Goal: Task Accomplishment & Management: Manage account settings

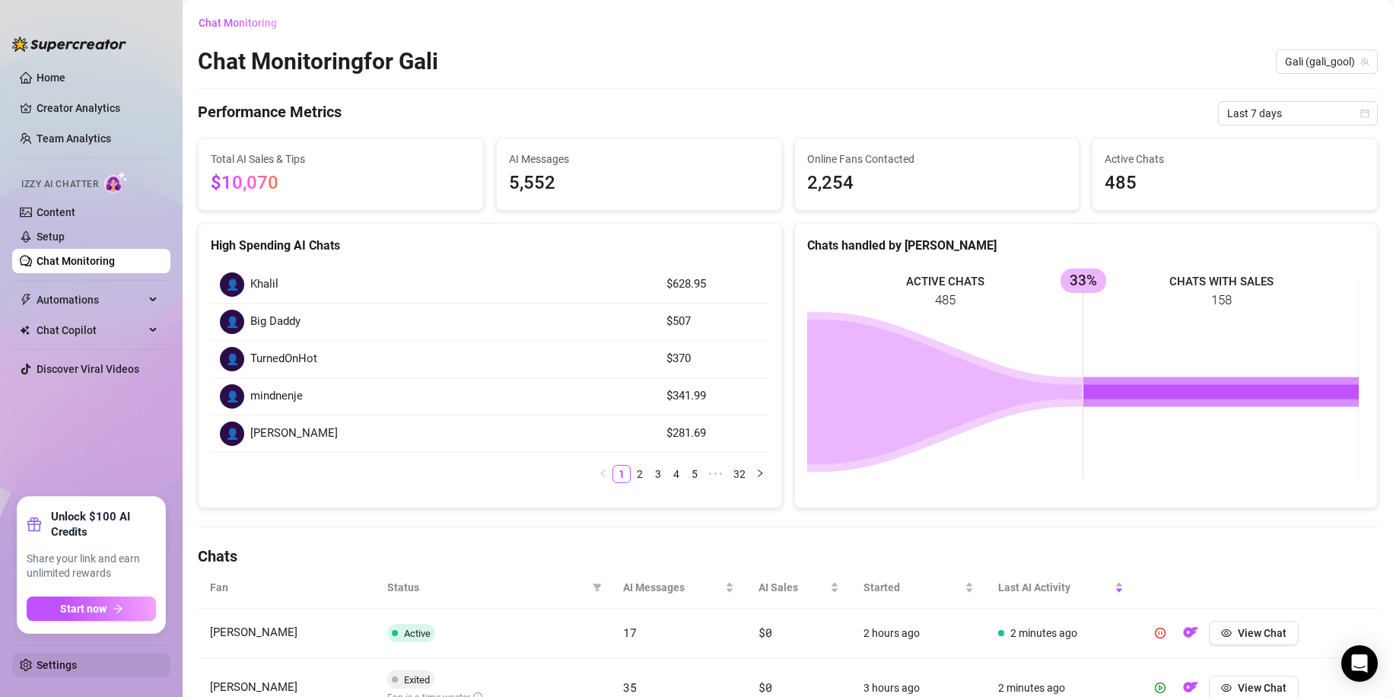
click at [77, 659] on link "Settings" at bounding box center [57, 665] width 40 height 12
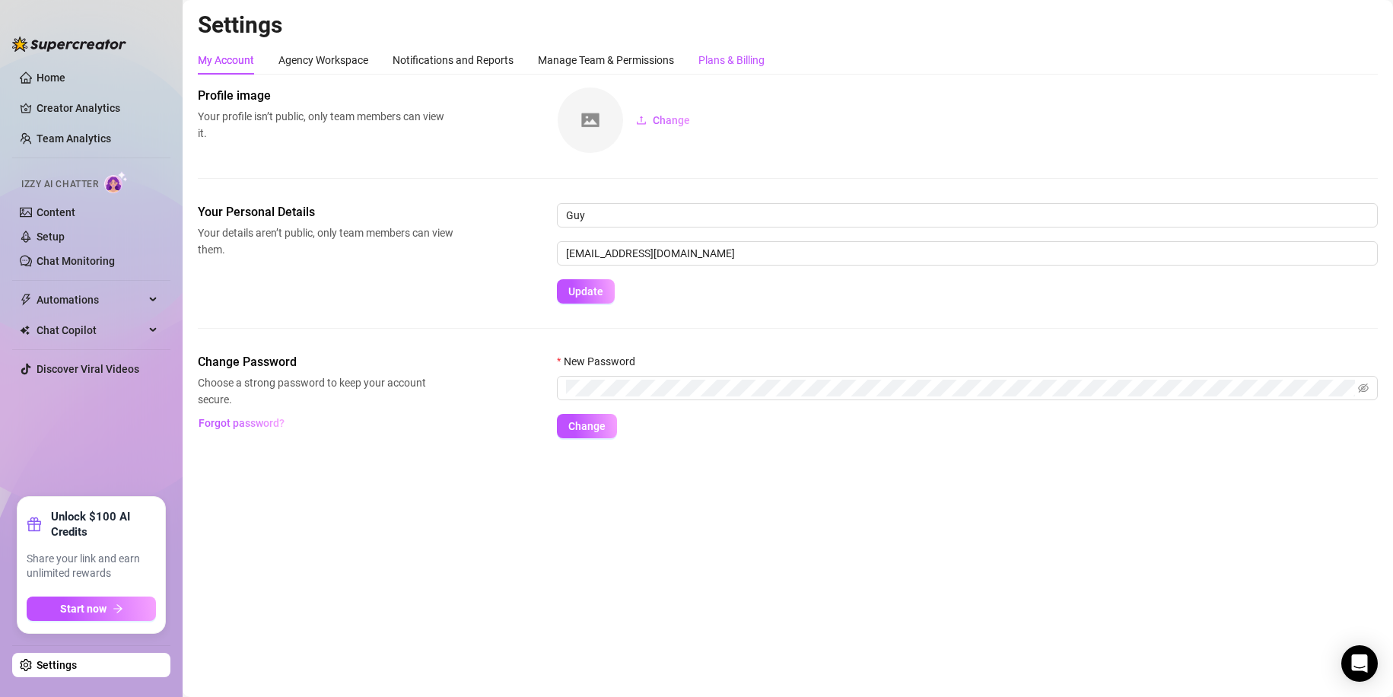
click at [748, 60] on div "Plans & Billing" at bounding box center [732, 60] width 66 height 17
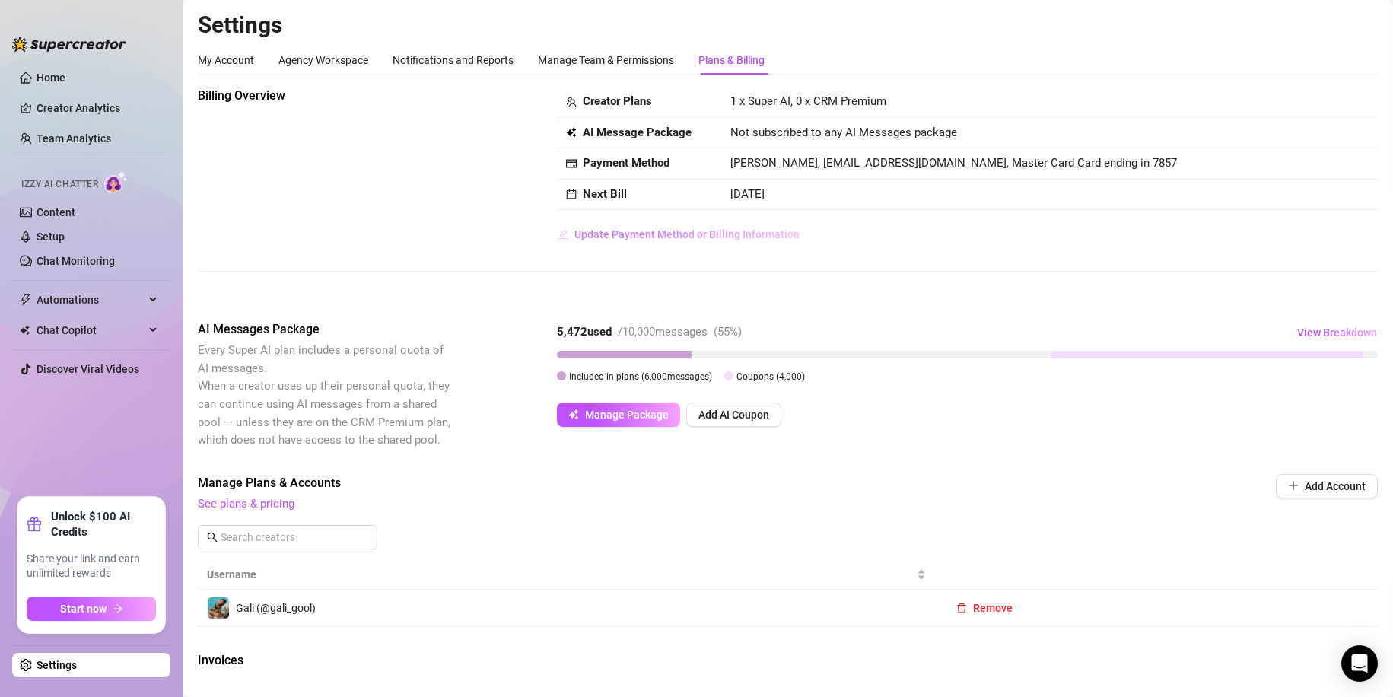
click at [679, 237] on span "Update Payment Method or Billing Information" at bounding box center [686, 234] width 225 height 12
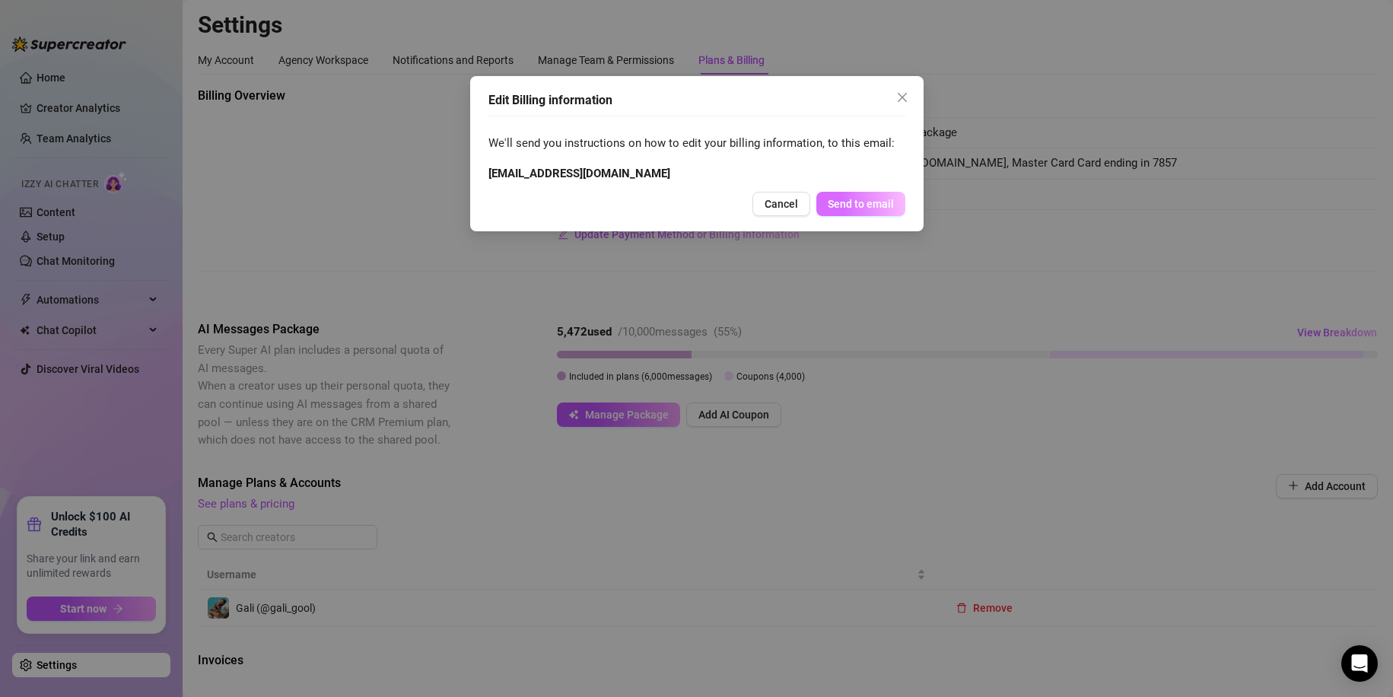
click at [851, 208] on span "Send to email" at bounding box center [861, 204] width 66 height 12
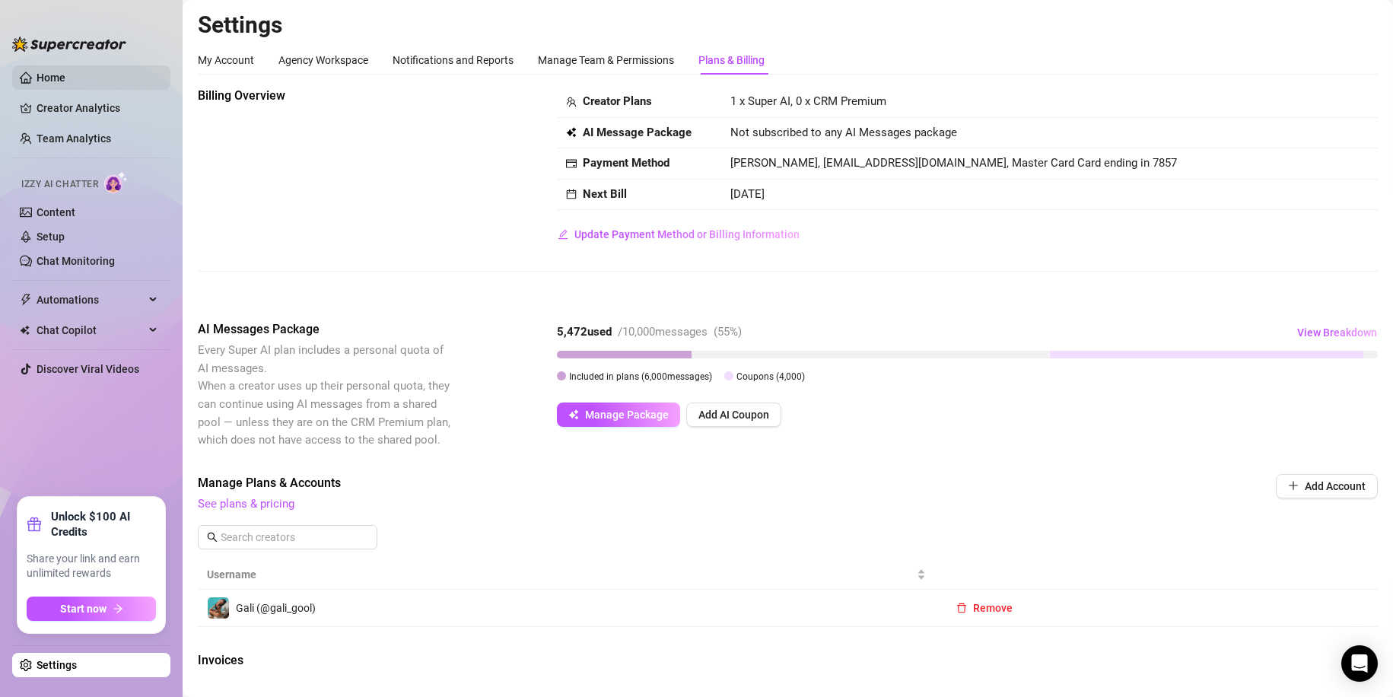
click at [38, 73] on link "Home" at bounding box center [51, 78] width 29 height 12
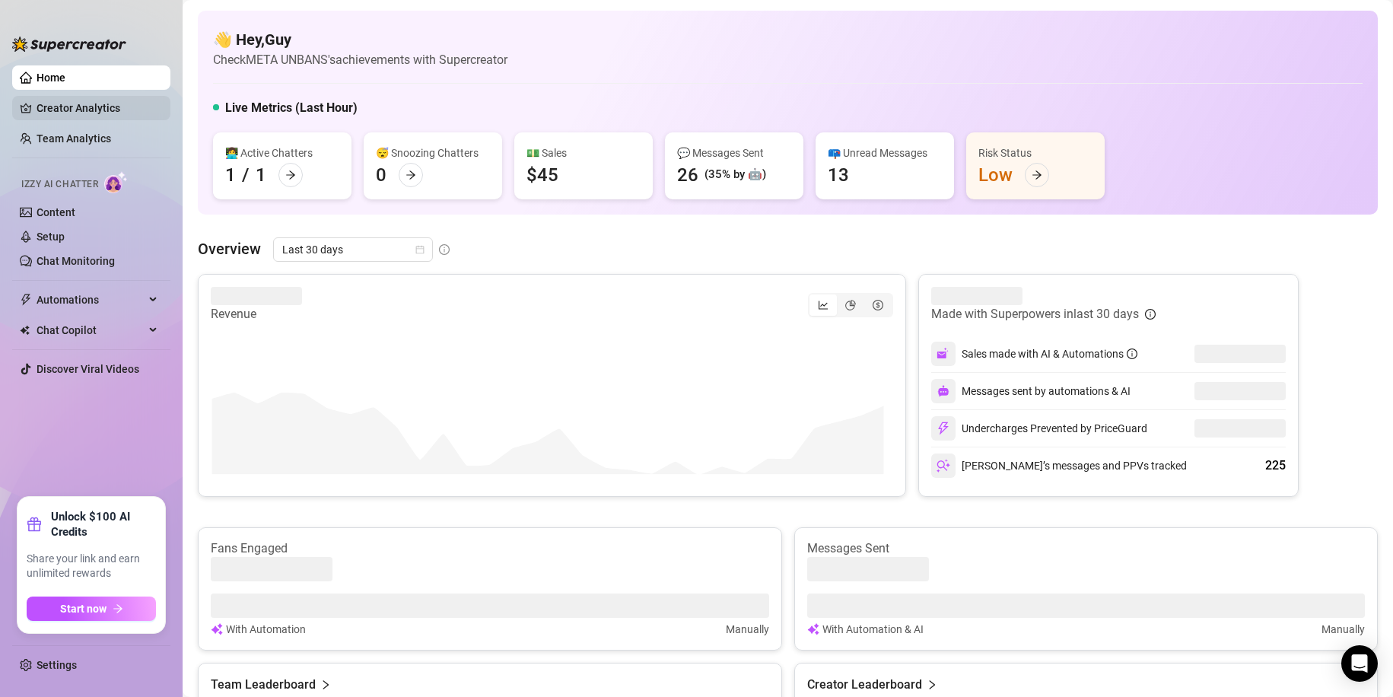
click at [89, 100] on link "Creator Analytics" at bounding box center [98, 108] width 122 height 24
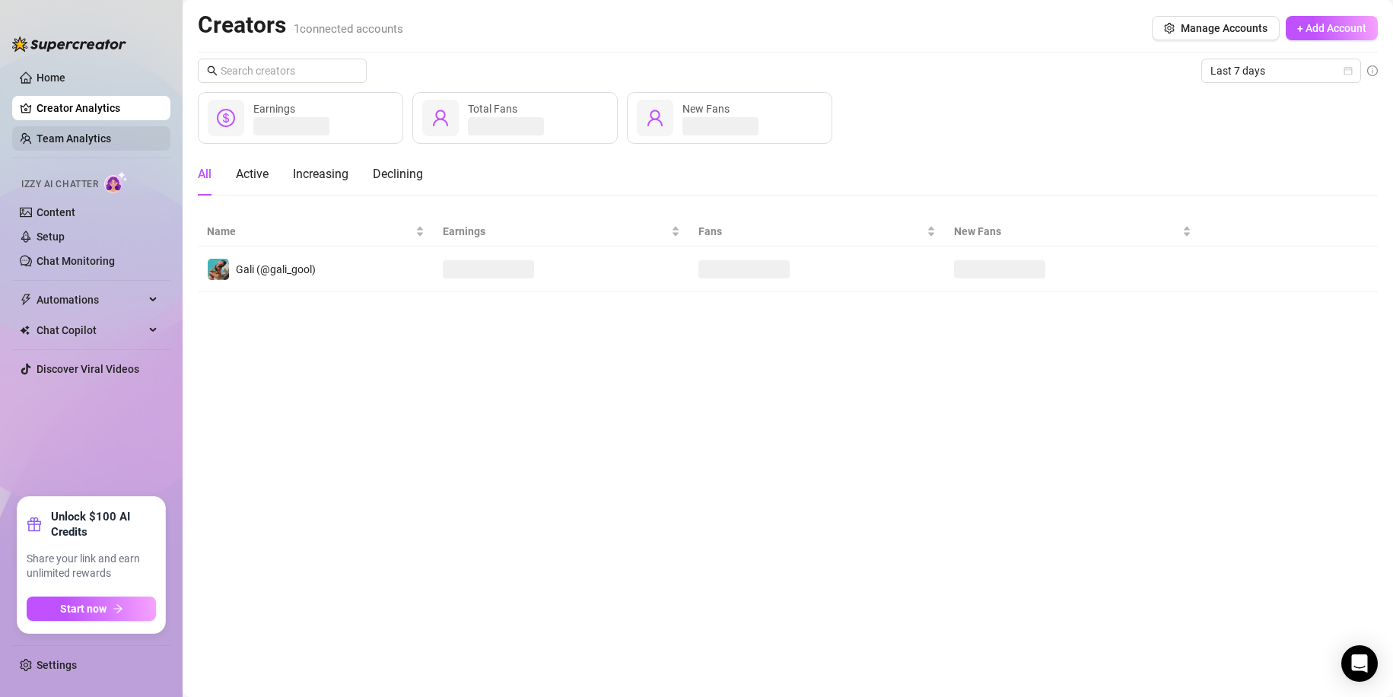
click at [88, 139] on link "Team Analytics" at bounding box center [74, 138] width 75 height 12
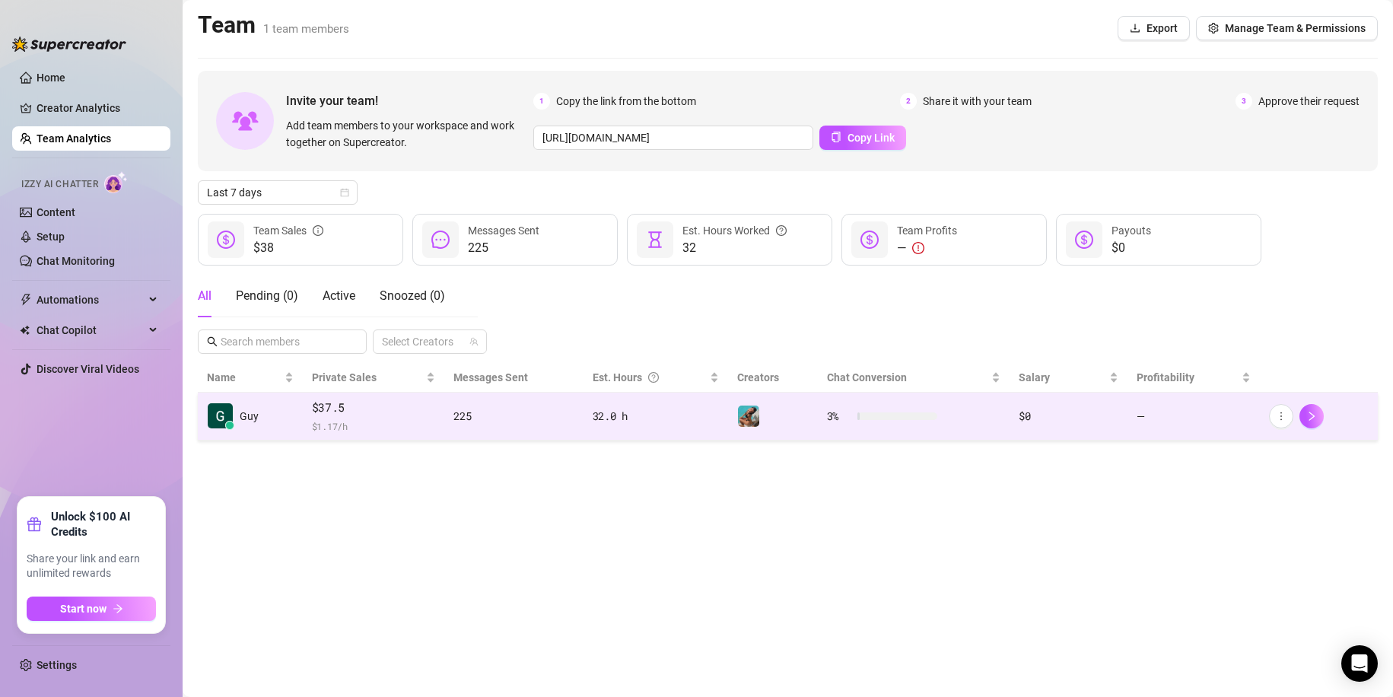
click at [381, 403] on span "$37.5" at bounding box center [374, 408] width 124 height 18
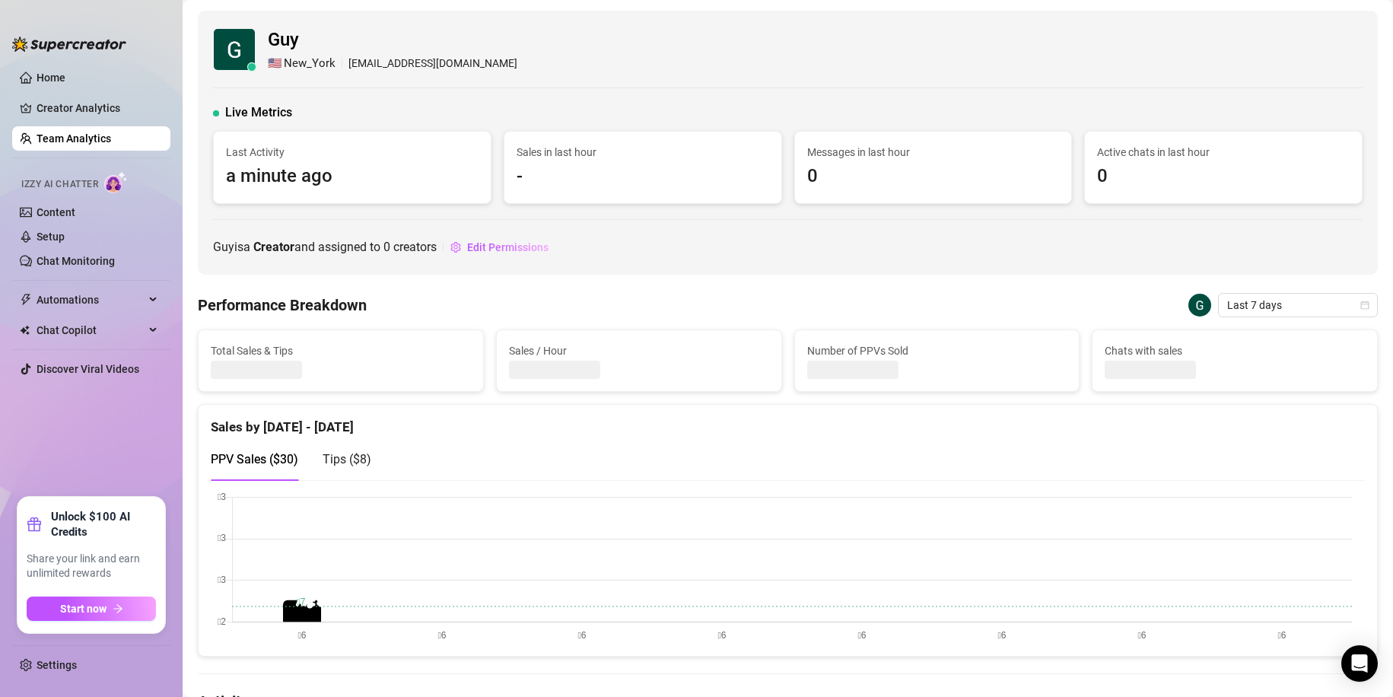
click at [78, 145] on link "Team Analytics" at bounding box center [74, 138] width 75 height 12
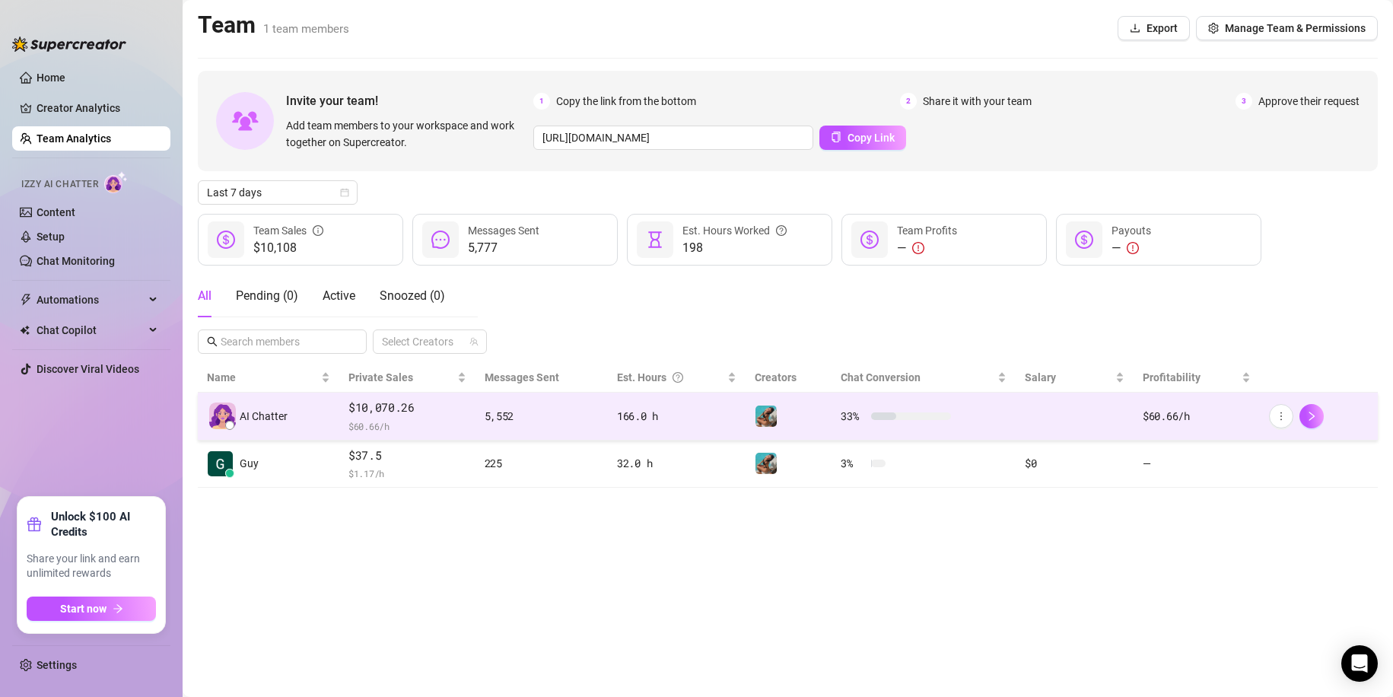
click at [346, 406] on td "$10,070.26 $ 60.66 /h" at bounding box center [407, 417] width 136 height 48
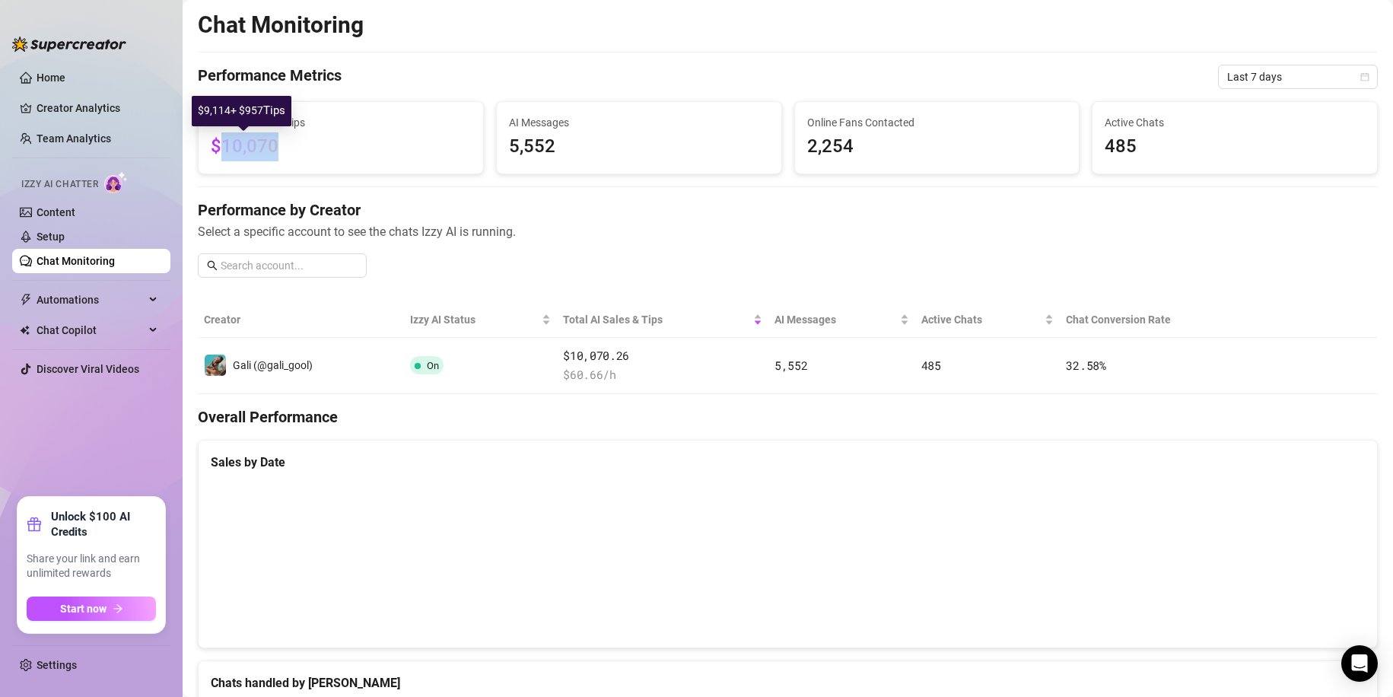
drag, startPoint x: 283, startPoint y: 148, endPoint x: 217, endPoint y: 150, distance: 66.2
click at [217, 150] on span "$10,070" at bounding box center [341, 146] width 260 height 29
copy span "10,070"
click at [810, 396] on div "Chat Monitoring Performance Metrics Last 7 days Total AI Sales & Tips $10,070 A…" at bounding box center [788, 635] width 1180 height 1248
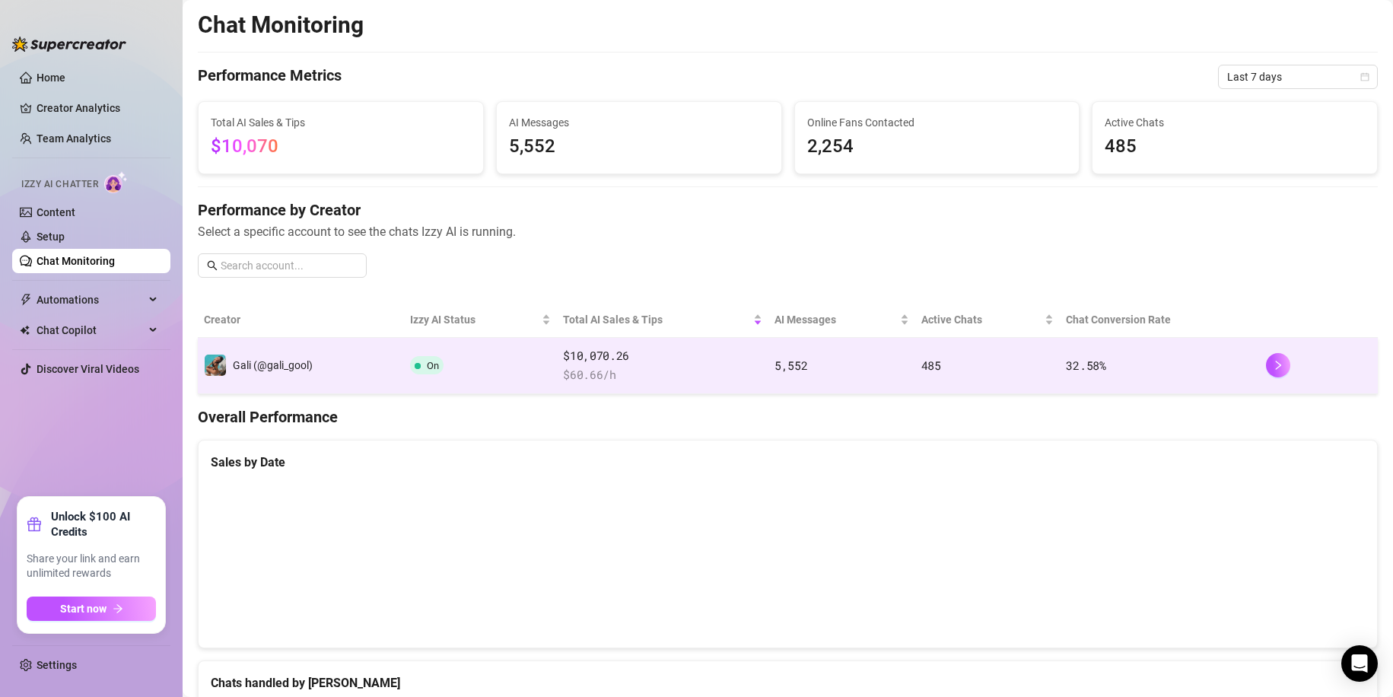
click at [810, 371] on td "5,552" at bounding box center [842, 366] width 147 height 56
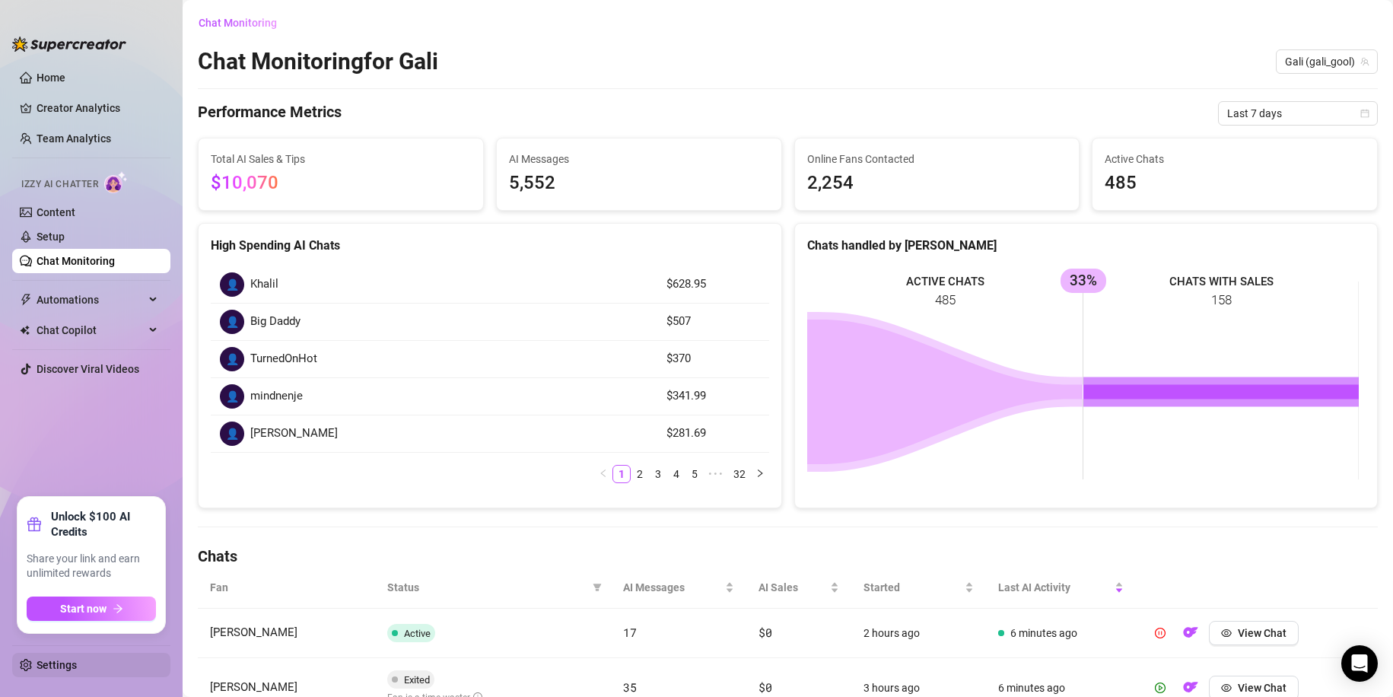
click at [77, 667] on link "Settings" at bounding box center [57, 665] width 40 height 12
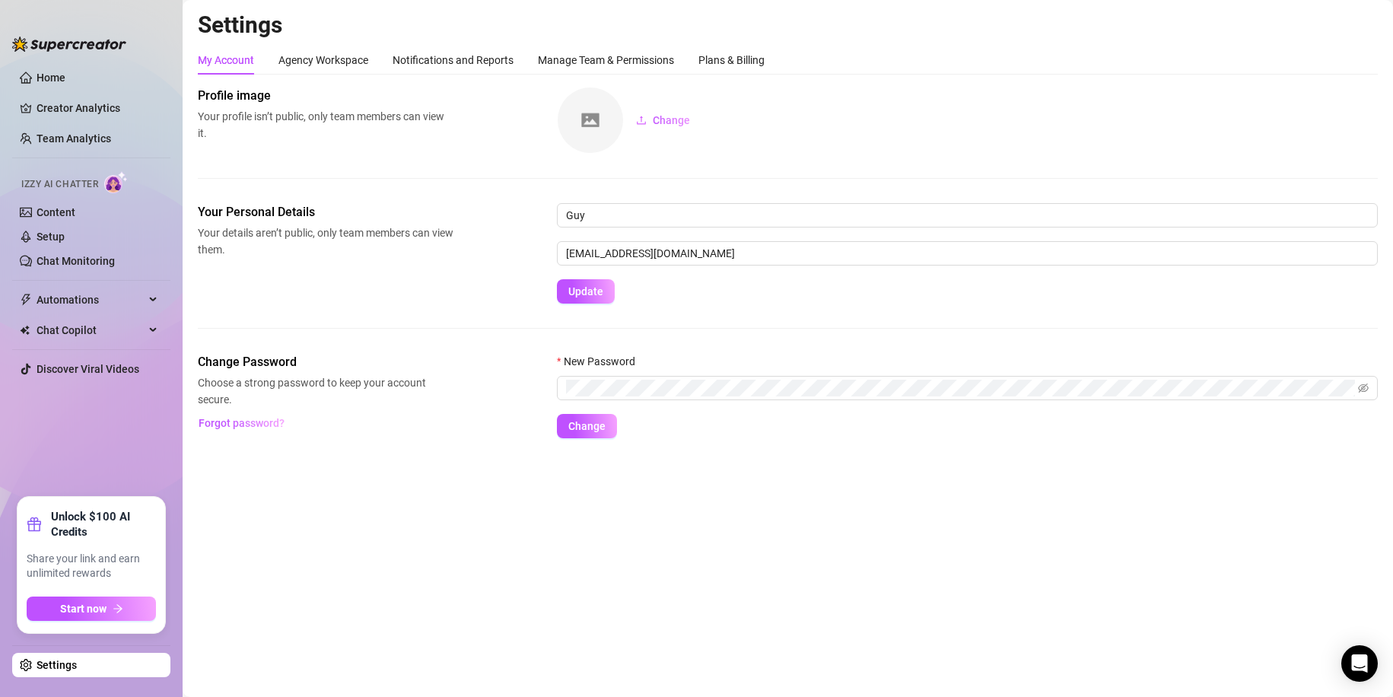
click at [77, 659] on link "Settings" at bounding box center [57, 665] width 40 height 12
click at [39, 56] on div at bounding box center [69, 37] width 114 height 46
click at [39, 58] on div at bounding box center [69, 37] width 114 height 46
click at [38, 73] on link "Home" at bounding box center [51, 78] width 29 height 12
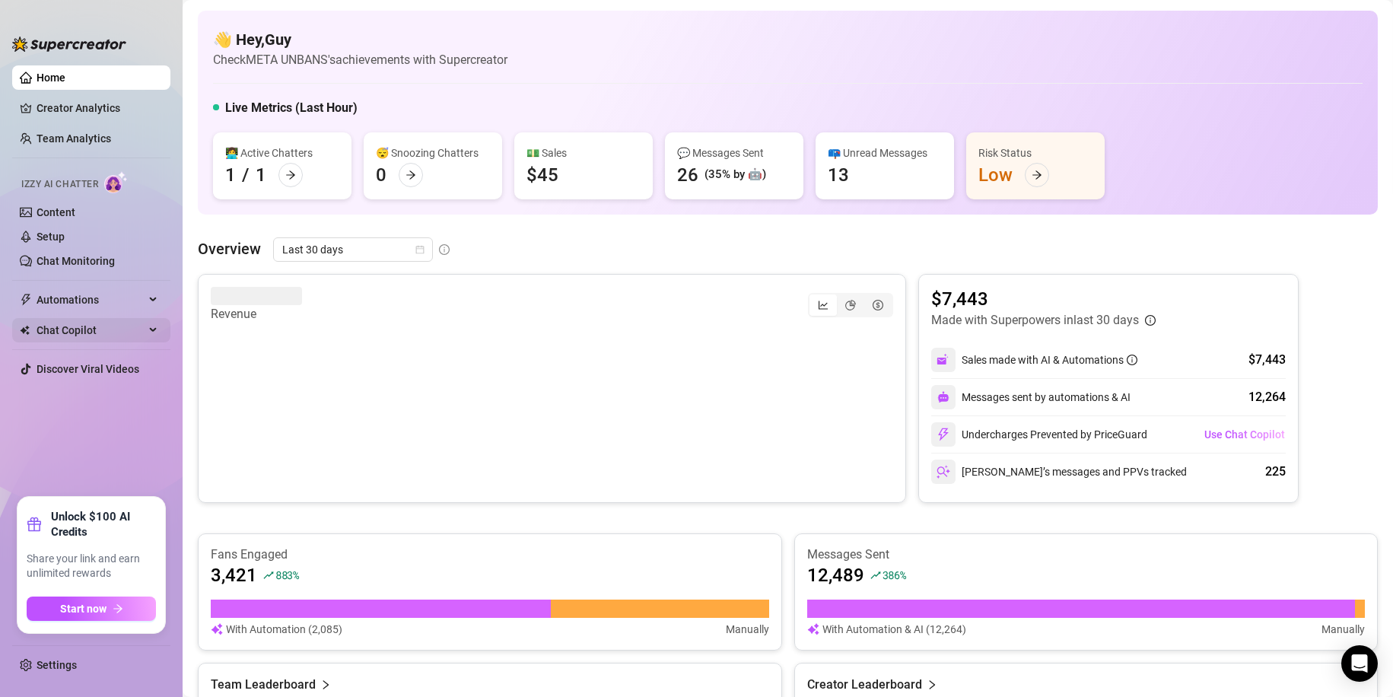
click at [99, 328] on span "Chat Copilot" at bounding box center [91, 330] width 108 height 24
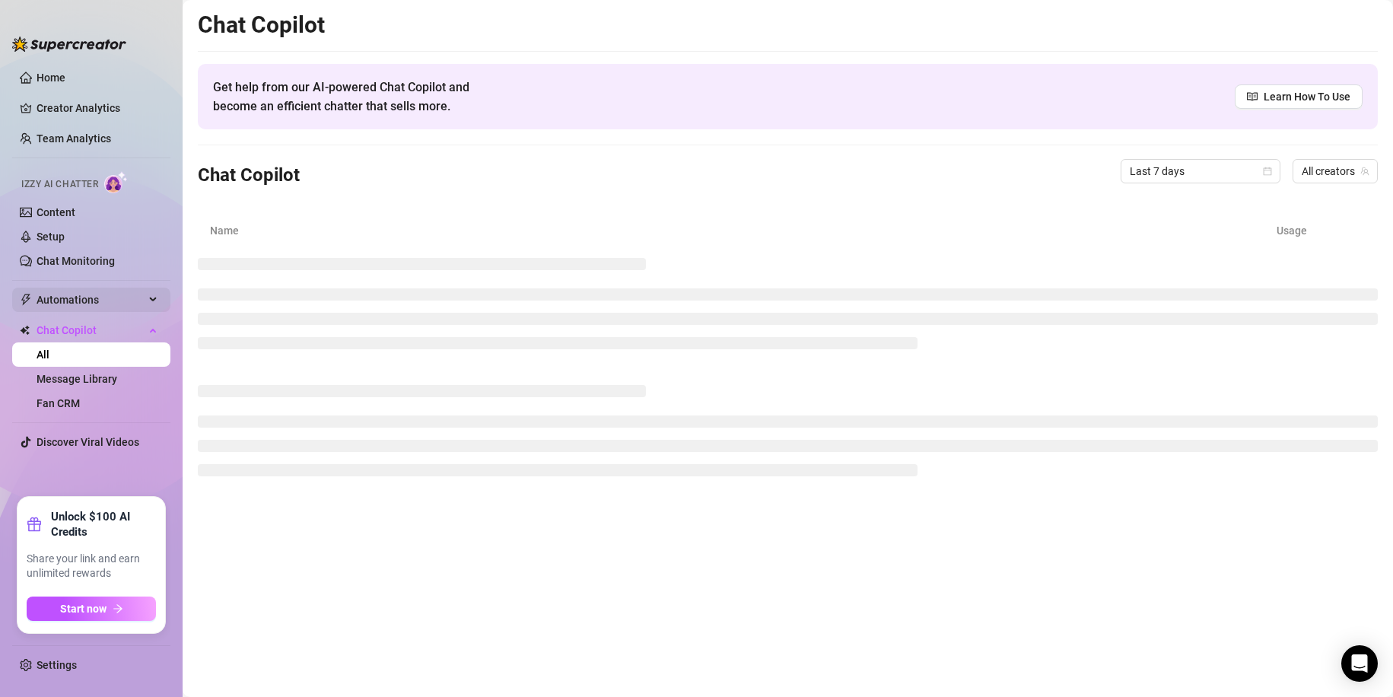
click at [100, 296] on span "Automations" at bounding box center [91, 300] width 108 height 24
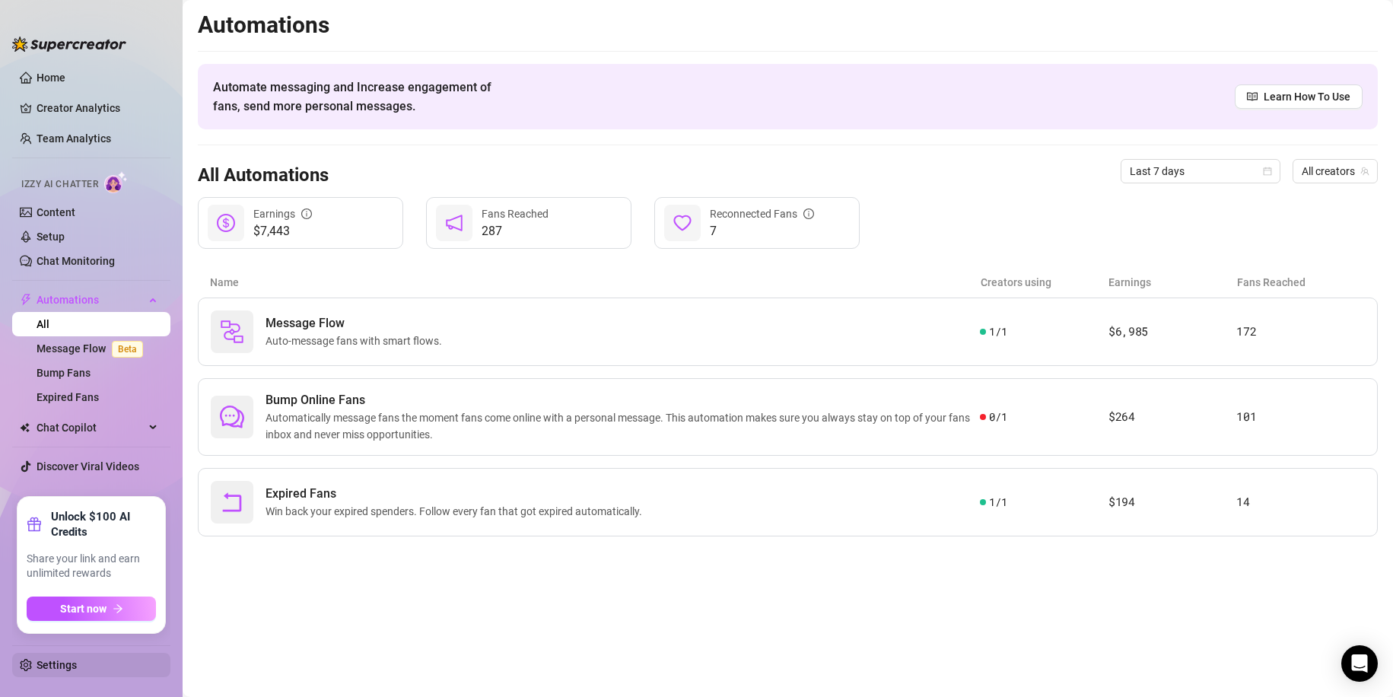
click at [66, 671] on link "Settings" at bounding box center [57, 665] width 40 height 12
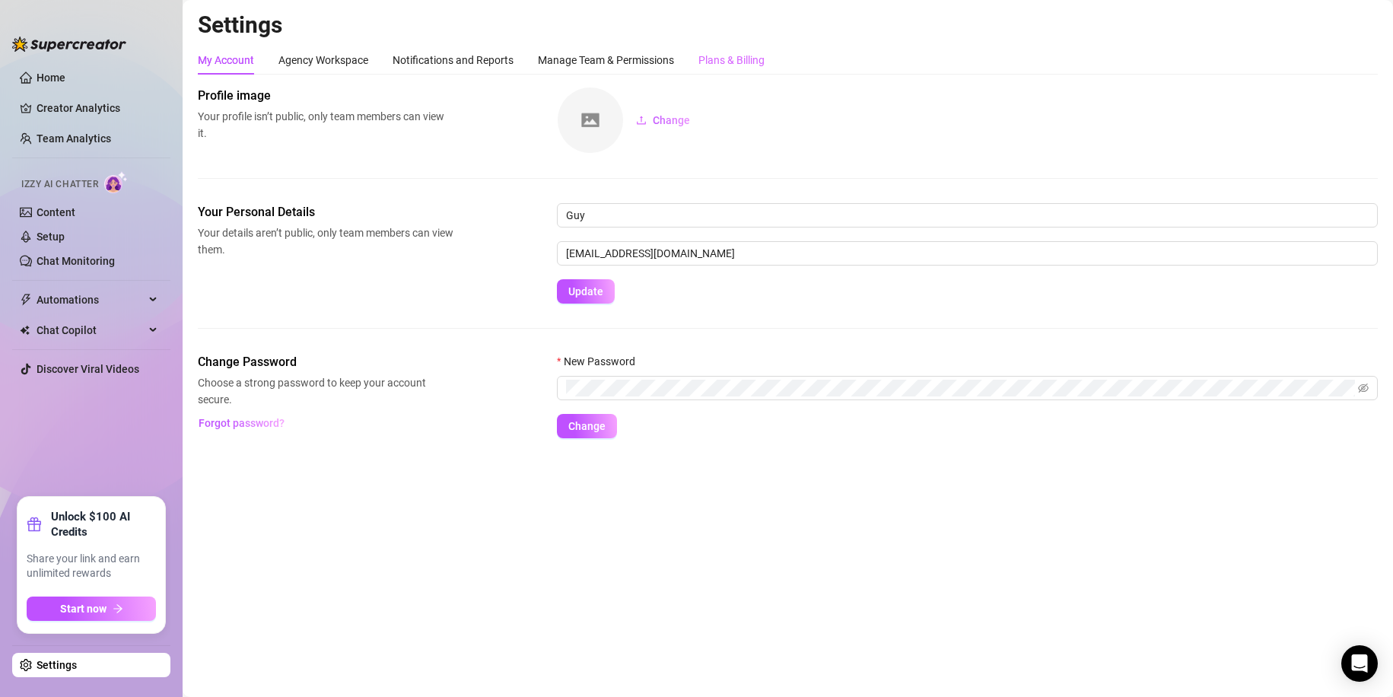
click at [719, 72] on div "Plans & Billing" at bounding box center [732, 60] width 66 height 29
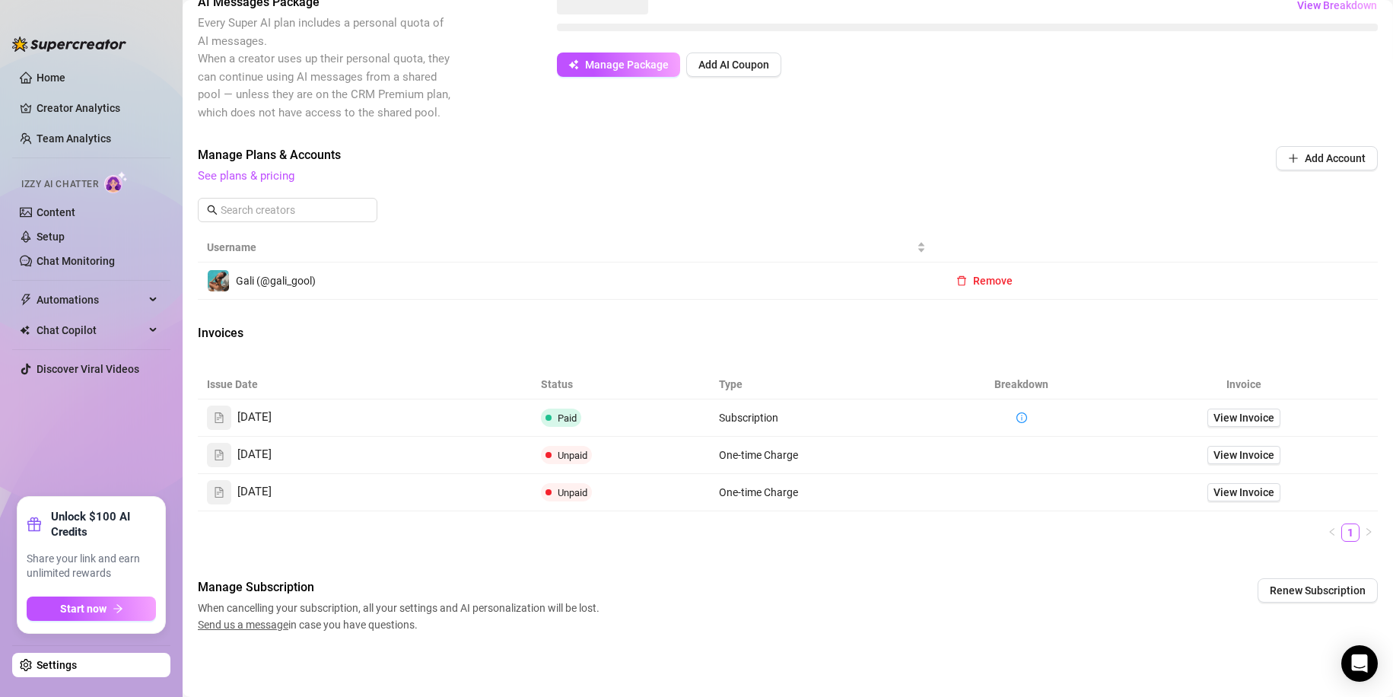
scroll to position [327, 0]
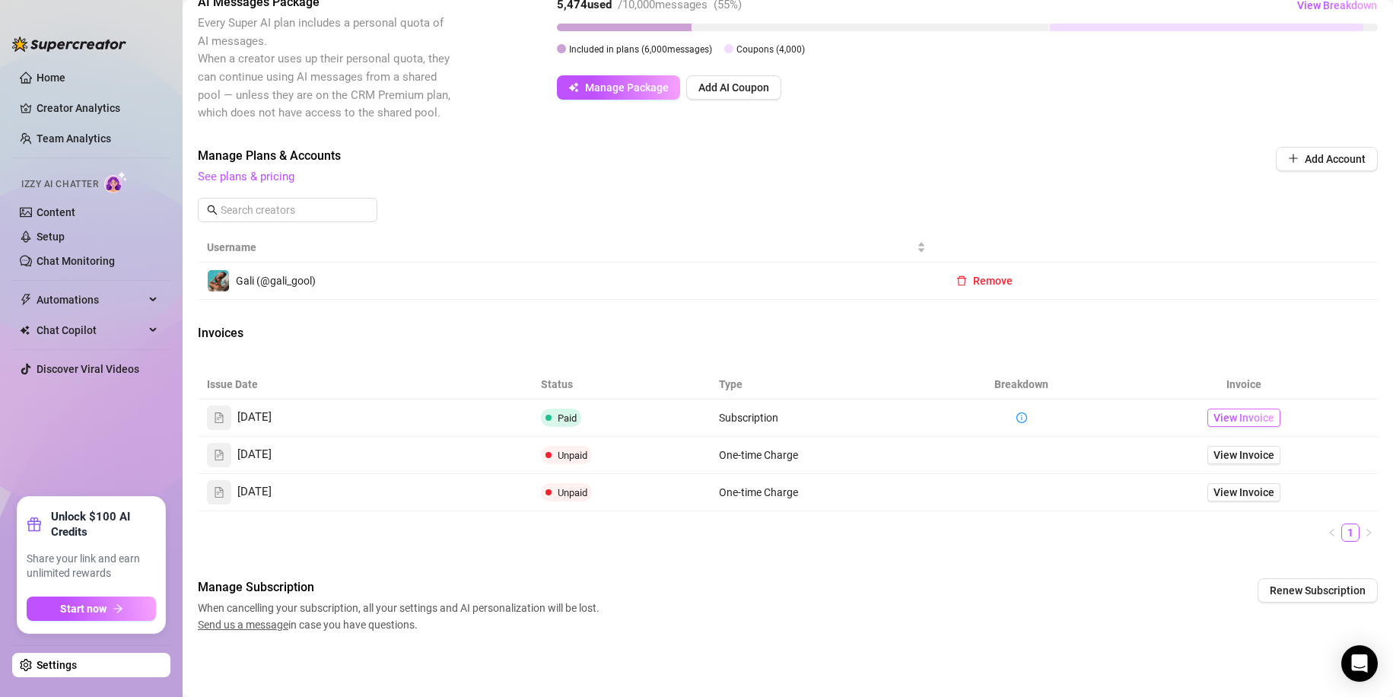
click at [1230, 420] on span "View Invoice" at bounding box center [1244, 417] width 61 height 17
